Goal: Check status: Check status

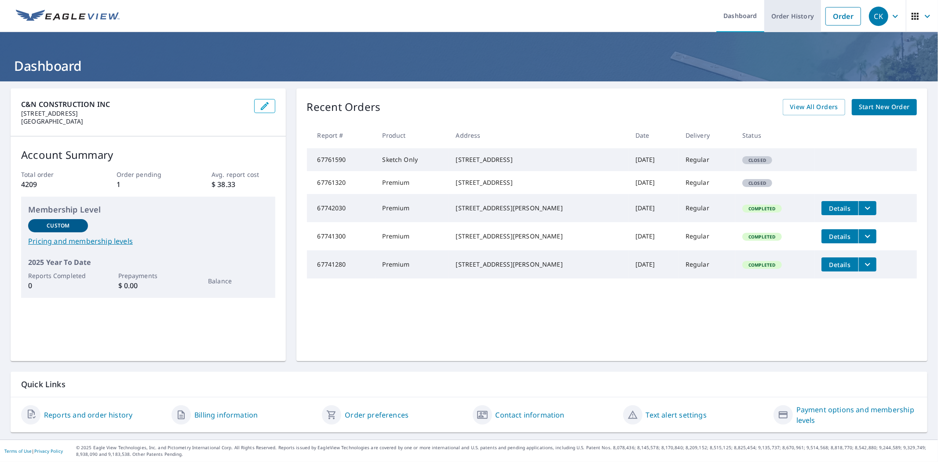
click at [787, 13] on link "Order History" at bounding box center [793, 16] width 57 height 32
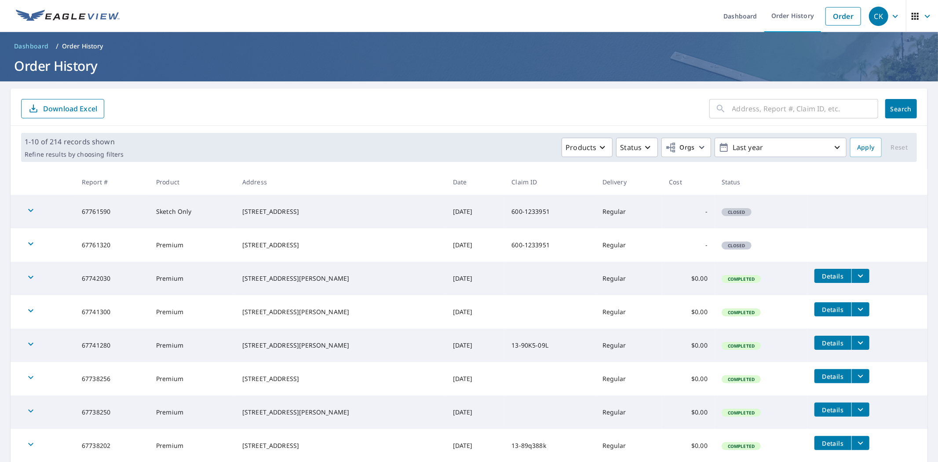
click at [751, 116] on input "text" at bounding box center [806, 108] width 146 height 25
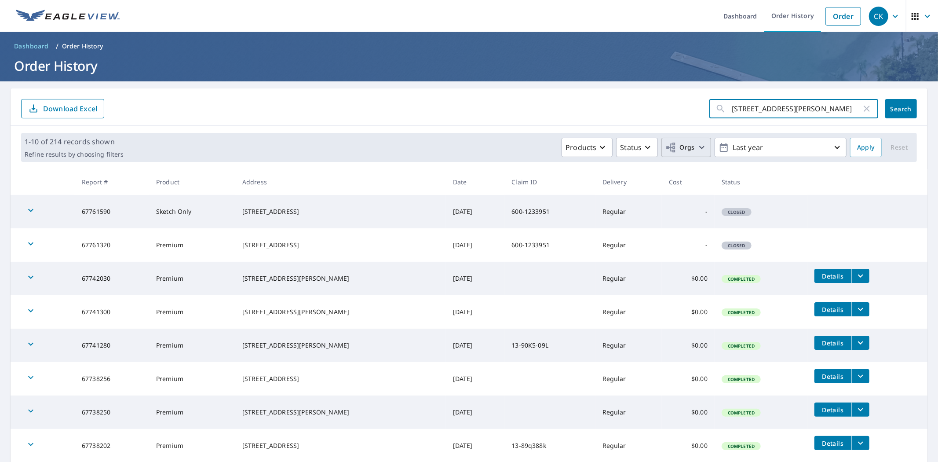
type input "383 lloyd st"
click at [686, 150] on span "Orgs" at bounding box center [680, 147] width 29 height 11
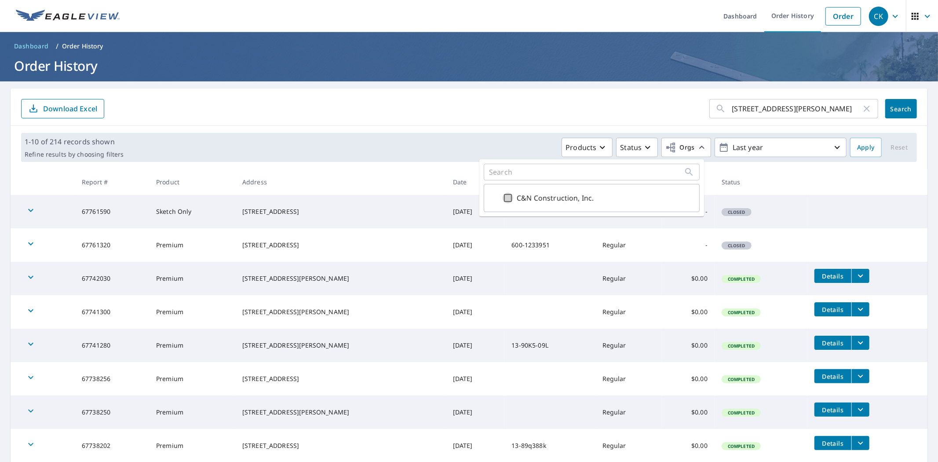
click at [512, 201] on input "C&N Construction, Inc." at bounding box center [508, 198] width 11 height 11
checkbox input "true"
click at [788, 147] on p "Last year" at bounding box center [780, 147] width 103 height 15
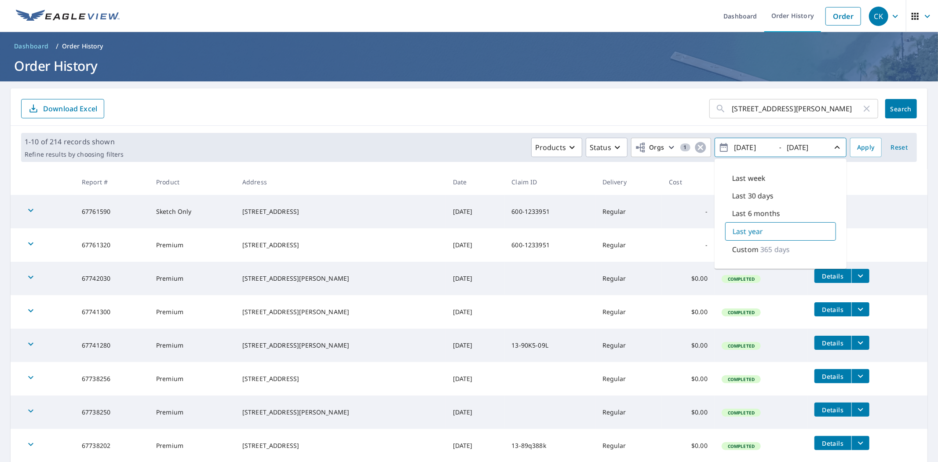
click at [766, 179] on div "Last week" at bounding box center [780, 178] width 111 height 18
type input "2025/10/02"
click at [857, 145] on span "Apply" at bounding box center [866, 147] width 18 height 11
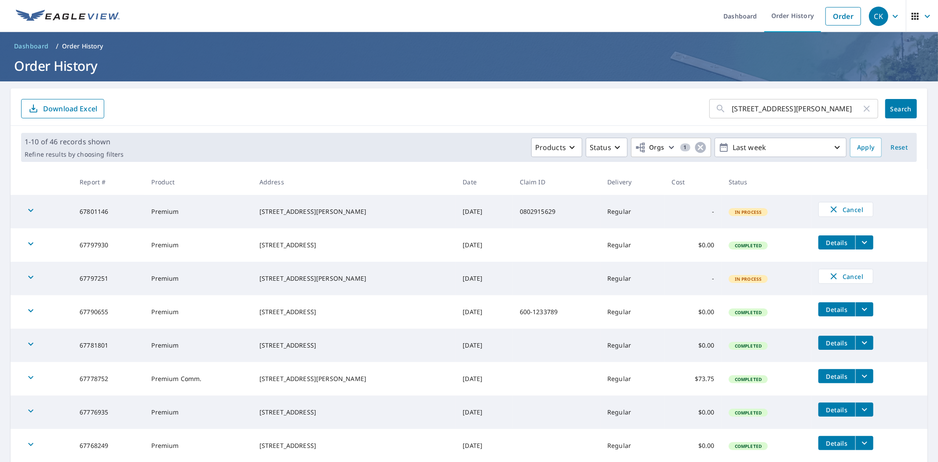
click at [893, 112] on span "Search" at bounding box center [902, 109] width 18 height 8
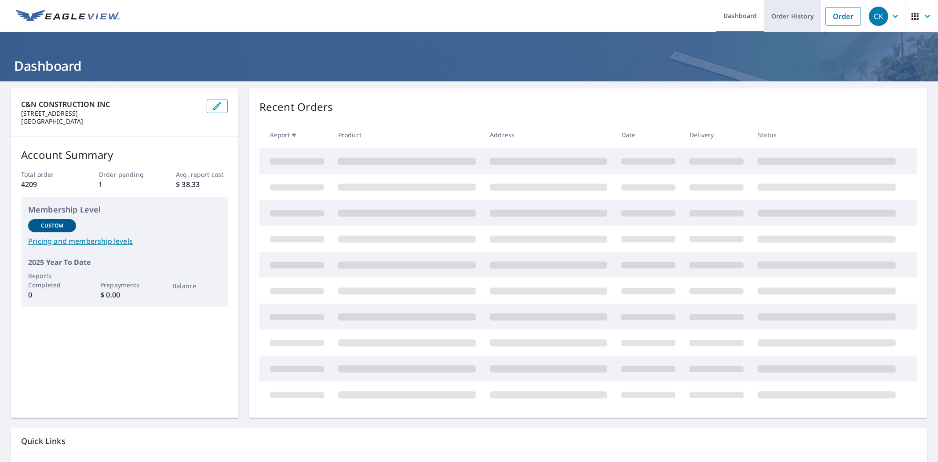
click at [795, 12] on link "Order History" at bounding box center [793, 16] width 57 height 32
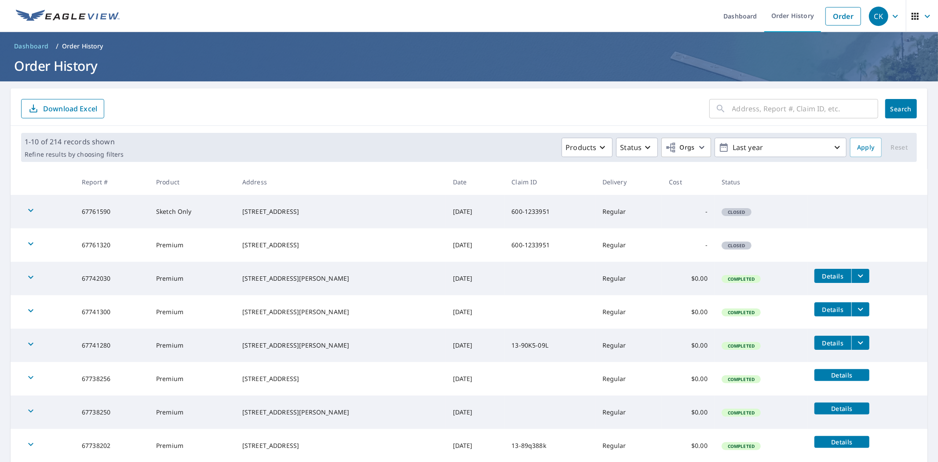
click at [733, 112] on input "text" at bounding box center [806, 108] width 146 height 25
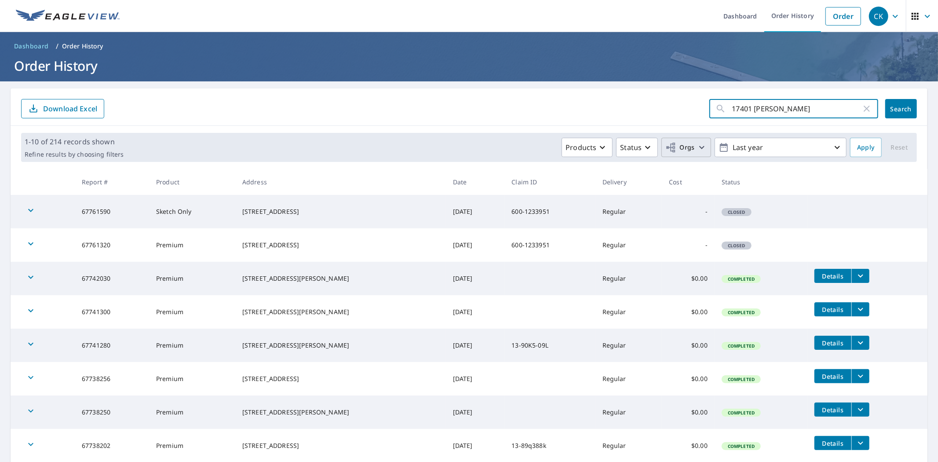
type input "17401 [PERSON_NAME]"
click at [689, 151] on span "Orgs" at bounding box center [687, 147] width 42 height 11
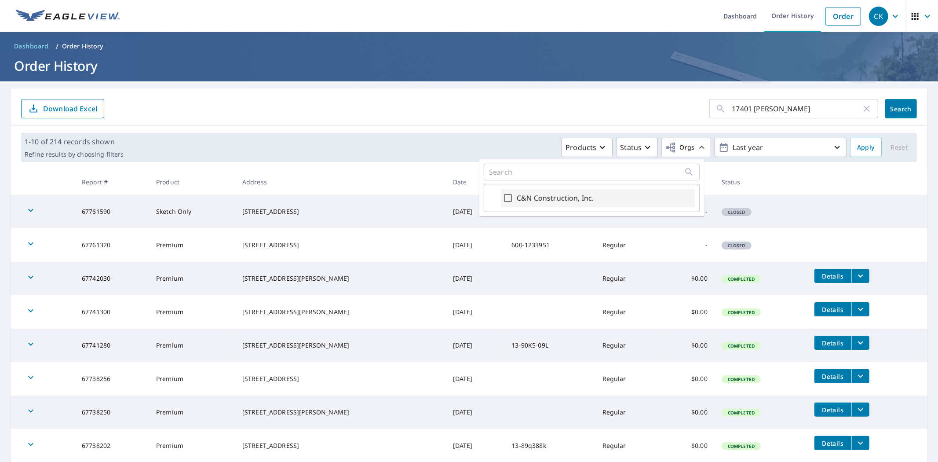
click at [514, 196] on div "C&N Construction, Inc." at bounding box center [598, 198] width 194 height 18
click at [792, 155] on p "Last year" at bounding box center [780, 147] width 103 height 15
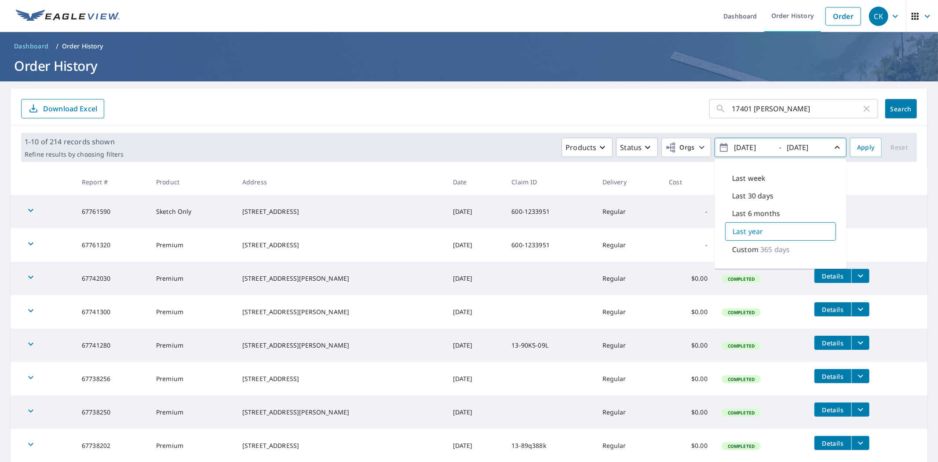
click at [755, 194] on p "Last 30 days" at bounding box center [753, 195] width 41 height 11
type input "[DATE]"
click at [858, 145] on span "Apply" at bounding box center [866, 147] width 18 height 11
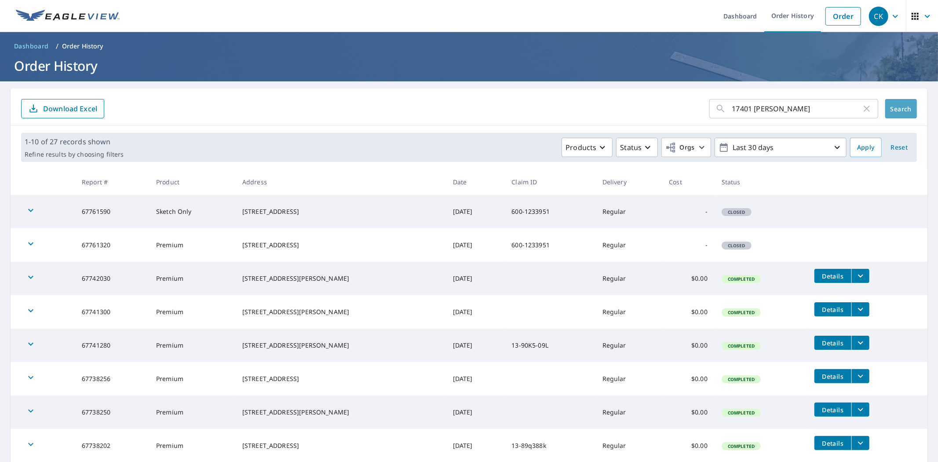
click at [900, 100] on button "Search" at bounding box center [902, 108] width 32 height 19
